Goal: Transaction & Acquisition: Purchase product/service

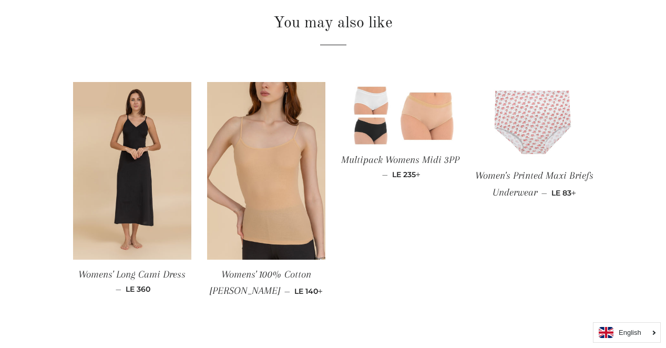
scroll to position [867, 0]
